Goal: Communication & Community: Answer question/provide support

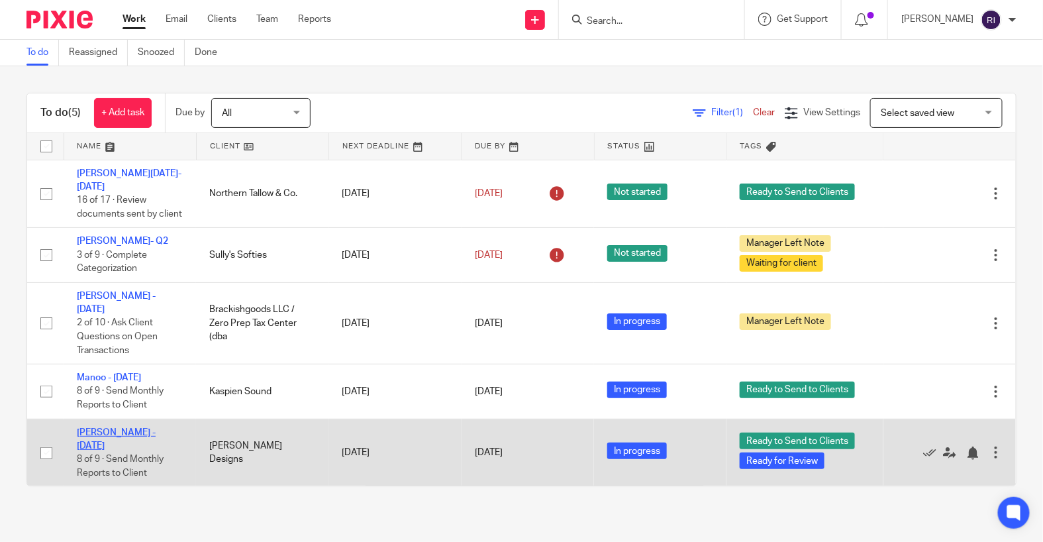
click at [117, 428] on link "[PERSON_NAME] - [DATE]" at bounding box center [116, 439] width 79 height 23
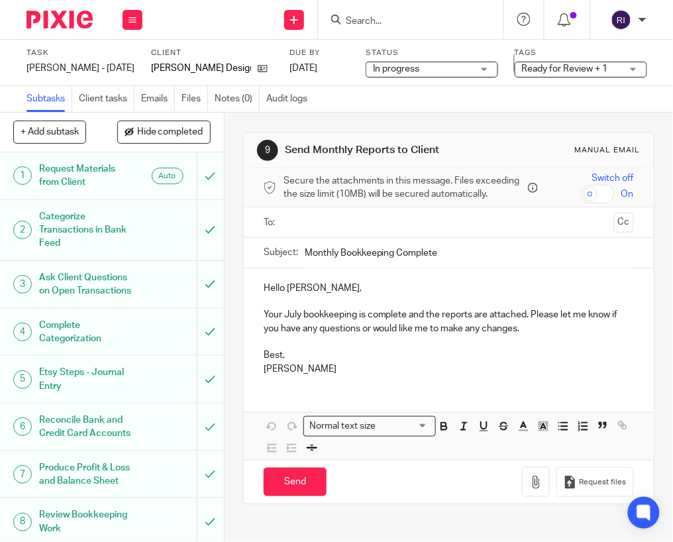
click at [367, 216] on input "text" at bounding box center [448, 221] width 320 height 15
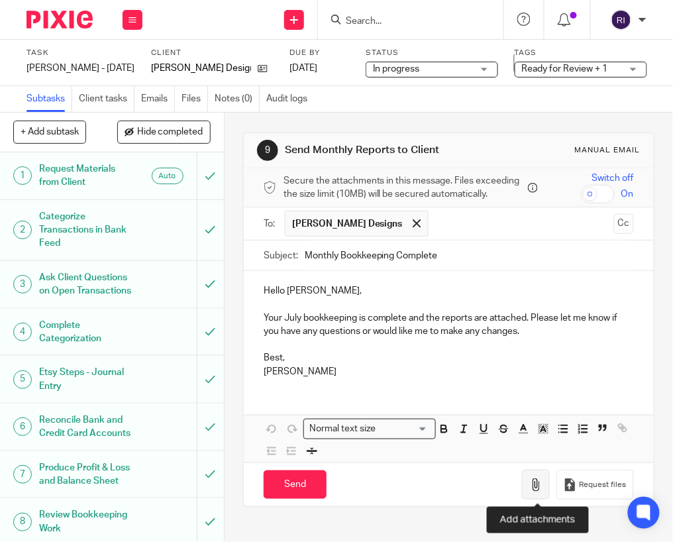
click at [530, 480] on button "button" at bounding box center [536, 484] width 28 height 30
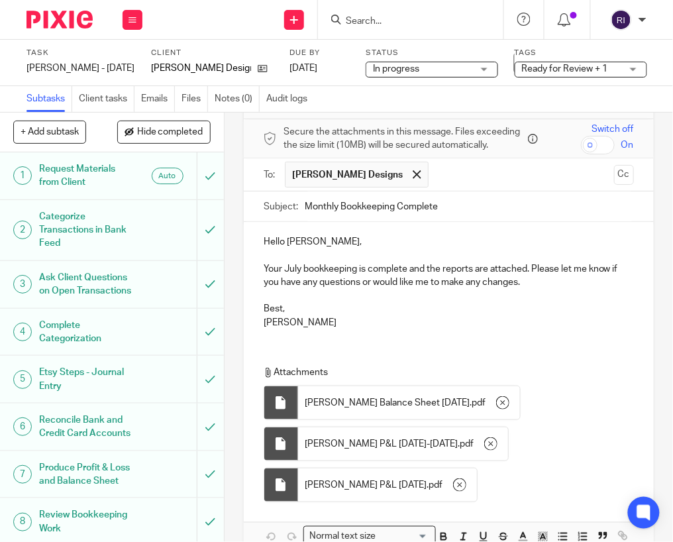
scroll to position [50, 0]
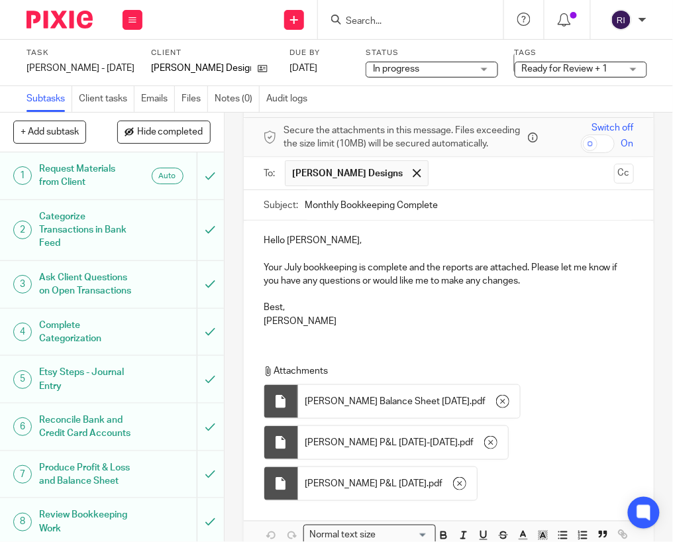
click at [281, 302] on p "Best," at bounding box center [448, 307] width 370 height 13
click at [274, 304] on p "Best," at bounding box center [448, 307] width 370 height 13
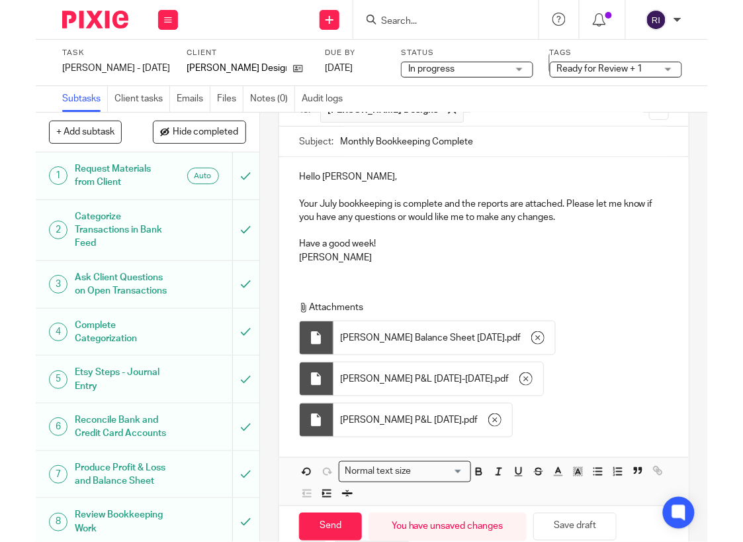
scroll to position [142, 0]
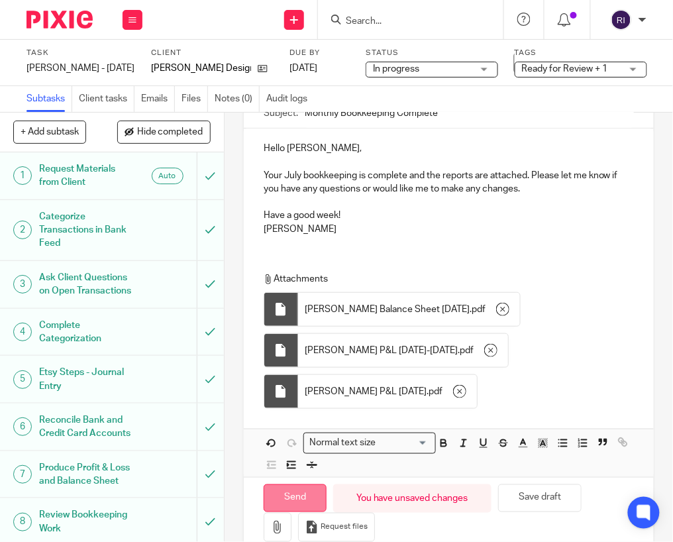
click at [279, 494] on input "Send" at bounding box center [294, 498] width 63 height 28
type input "Sent"
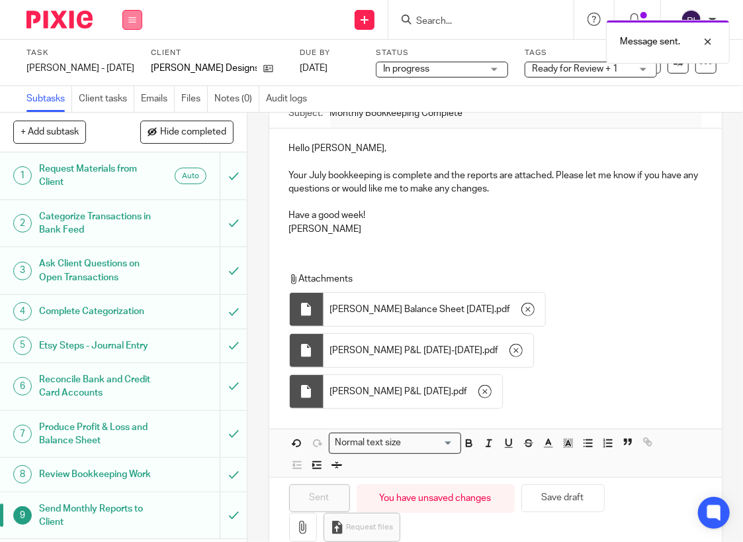
click at [129, 16] on icon at bounding box center [132, 20] width 8 height 8
click at [123, 63] on link "Work" at bounding box center [126, 61] width 23 height 9
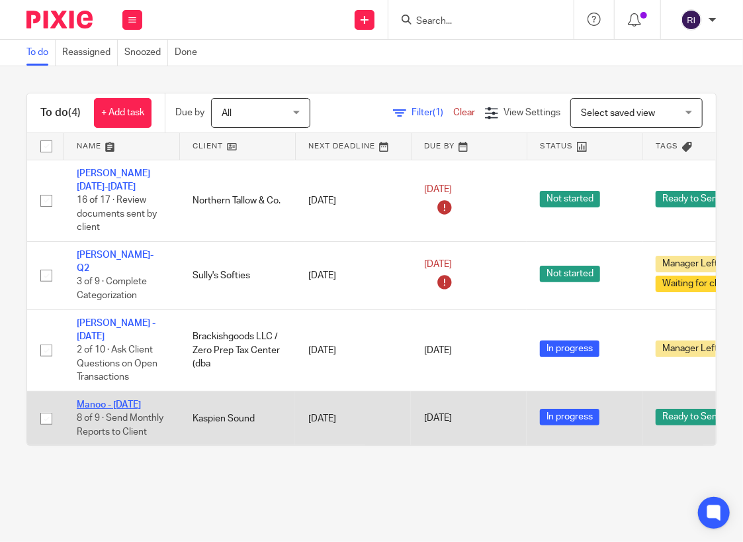
click at [136, 400] on link "Manoo - [DATE]" at bounding box center [109, 404] width 64 height 9
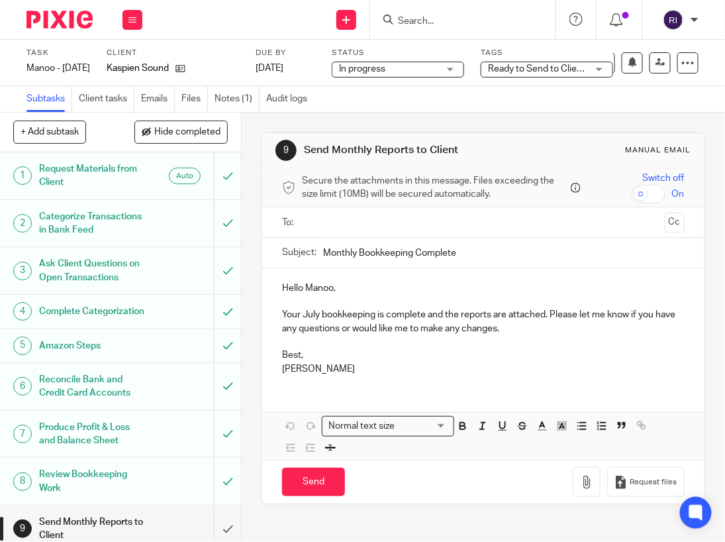
click at [401, 230] on input "text" at bounding box center [483, 221] width 352 height 15
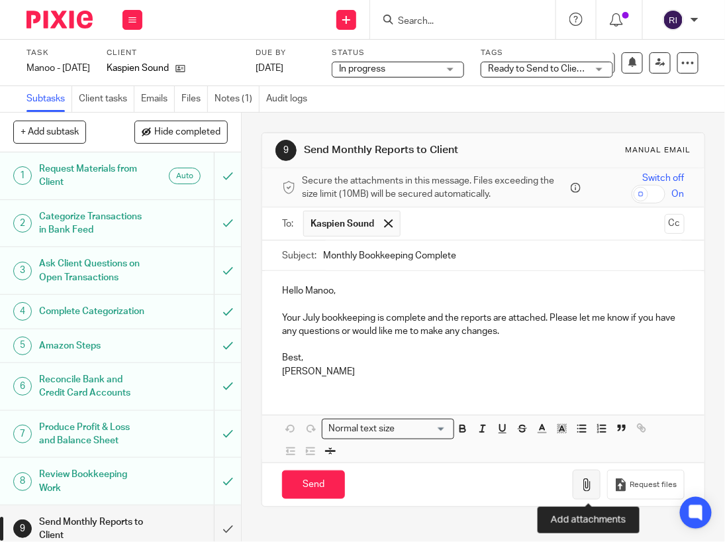
click at [593, 489] on icon "button" at bounding box center [586, 484] width 13 height 13
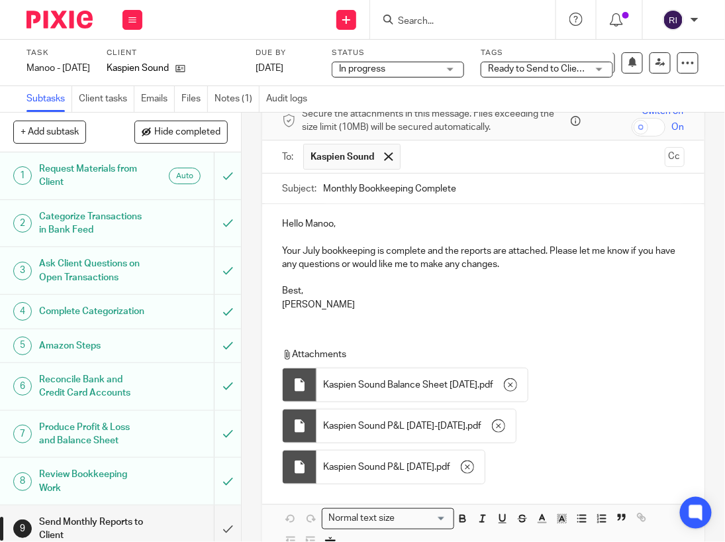
scroll to position [70, 0]
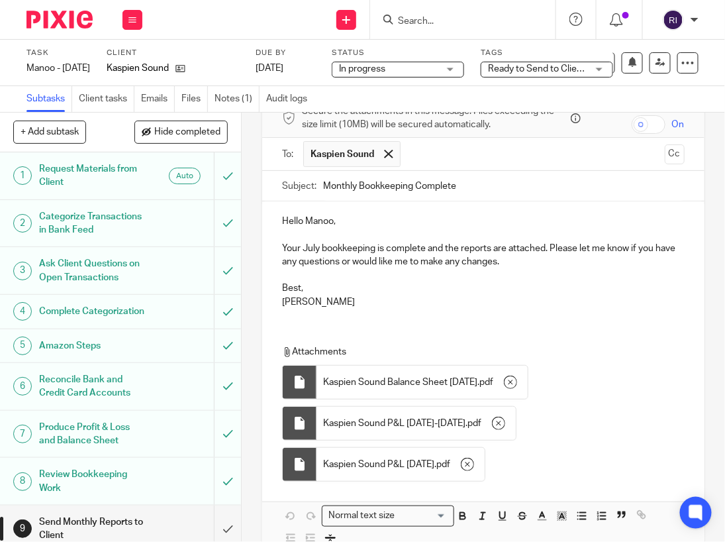
click at [293, 288] on p "Best," at bounding box center [483, 287] width 402 height 13
click at [392, 295] on p "Regina" at bounding box center [483, 301] width 402 height 13
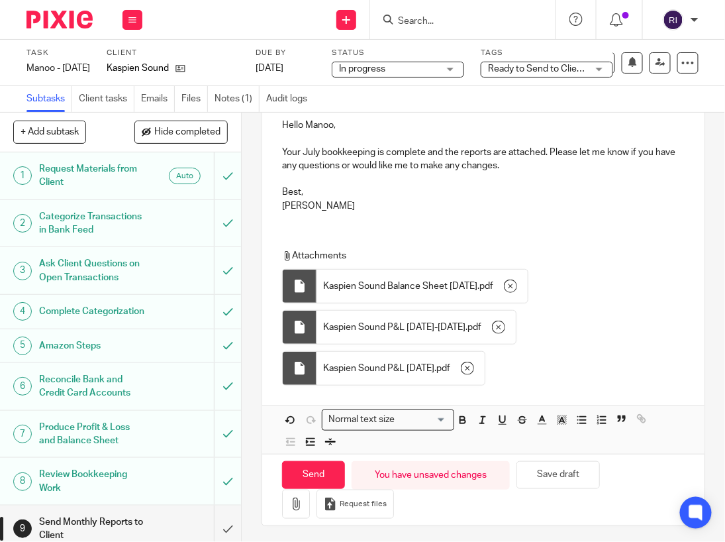
scroll to position [167, 0]
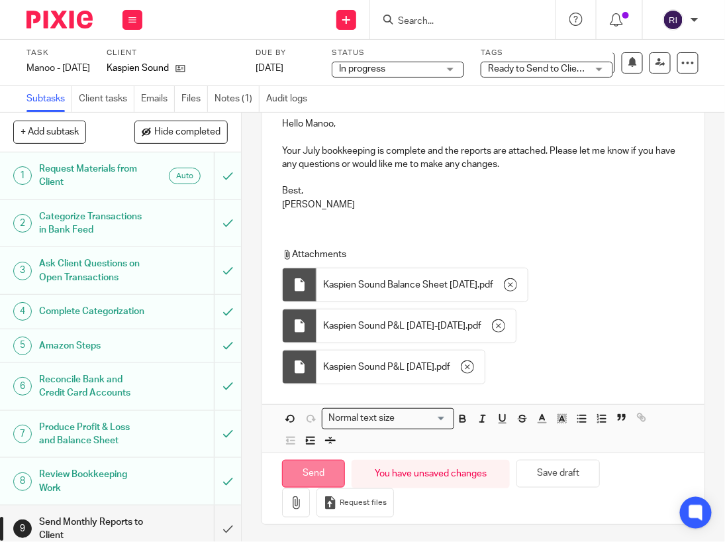
click at [305, 475] on input "Send" at bounding box center [313, 473] width 63 height 28
type input "Sent"
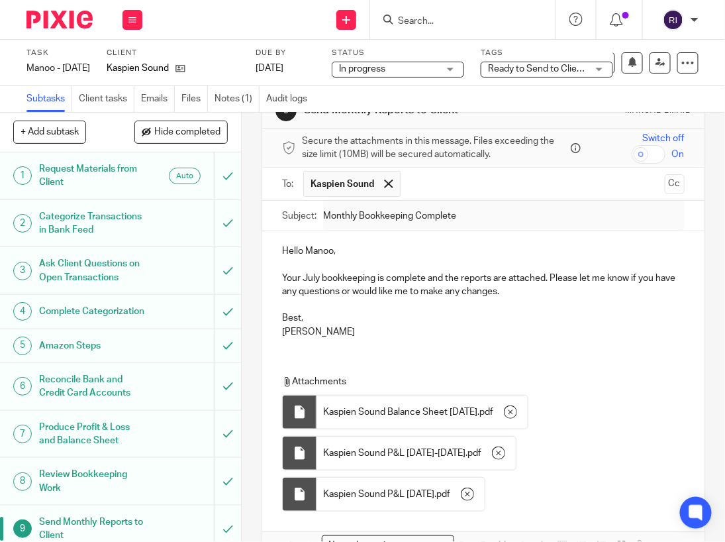
scroll to position [0, 0]
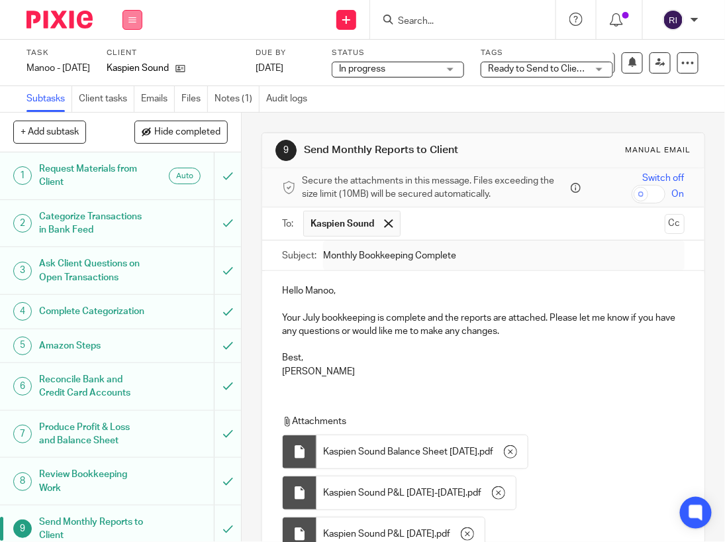
click at [133, 24] on button at bounding box center [132, 20] width 20 height 20
click at [125, 58] on link "Work" at bounding box center [126, 61] width 23 height 9
